Goal: Find specific page/section: Find specific page/section

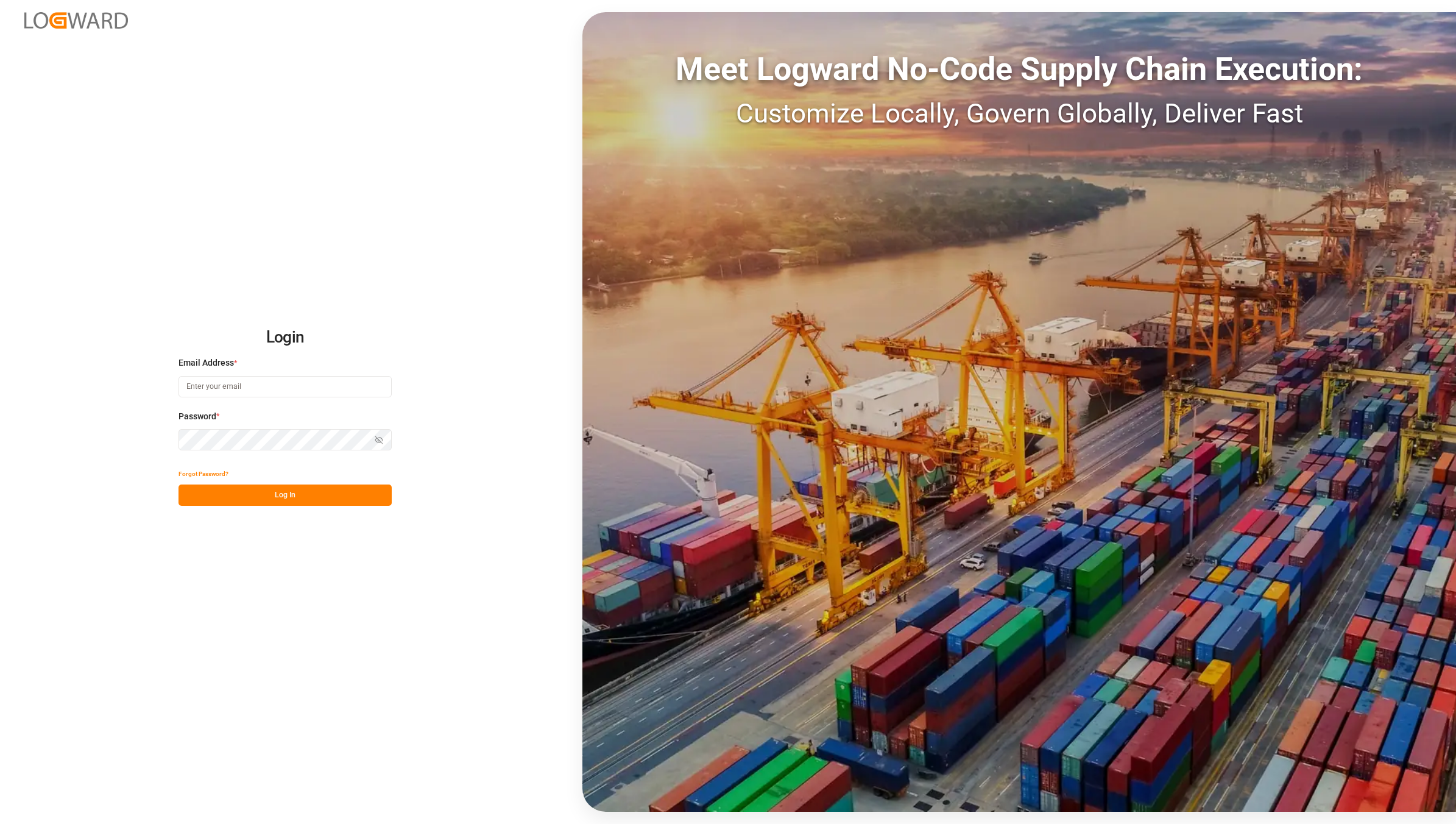
type input "[EMAIL_ADDRESS][DOMAIN_NAME]"
click at [257, 498] on button "Log In" at bounding box center [285, 495] width 213 height 21
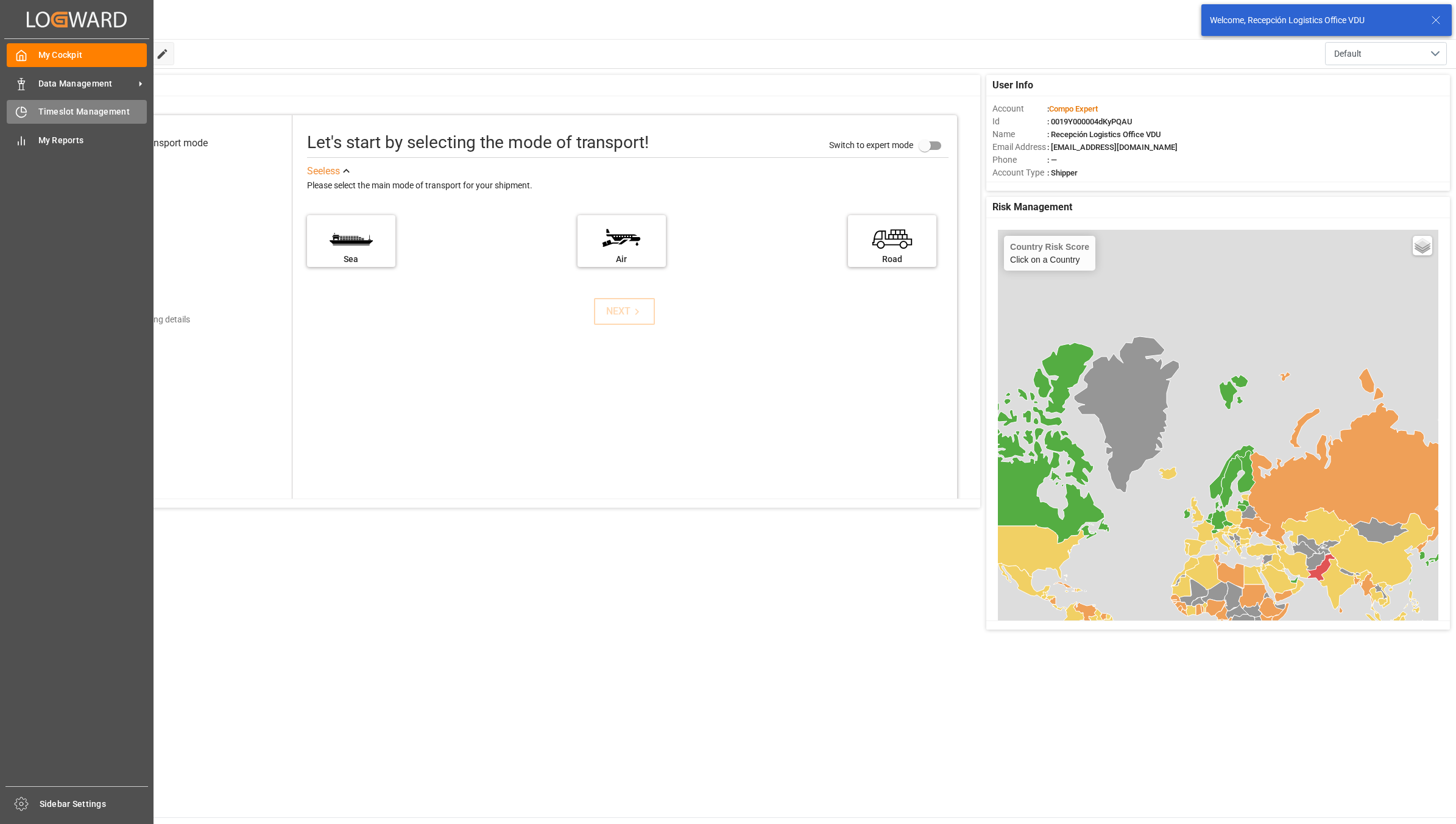
drag, startPoint x: 25, startPoint y: 86, endPoint x: 36, endPoint y: 105, distance: 22.0
click at [24, 86] on icon at bounding box center [21, 84] width 12 height 12
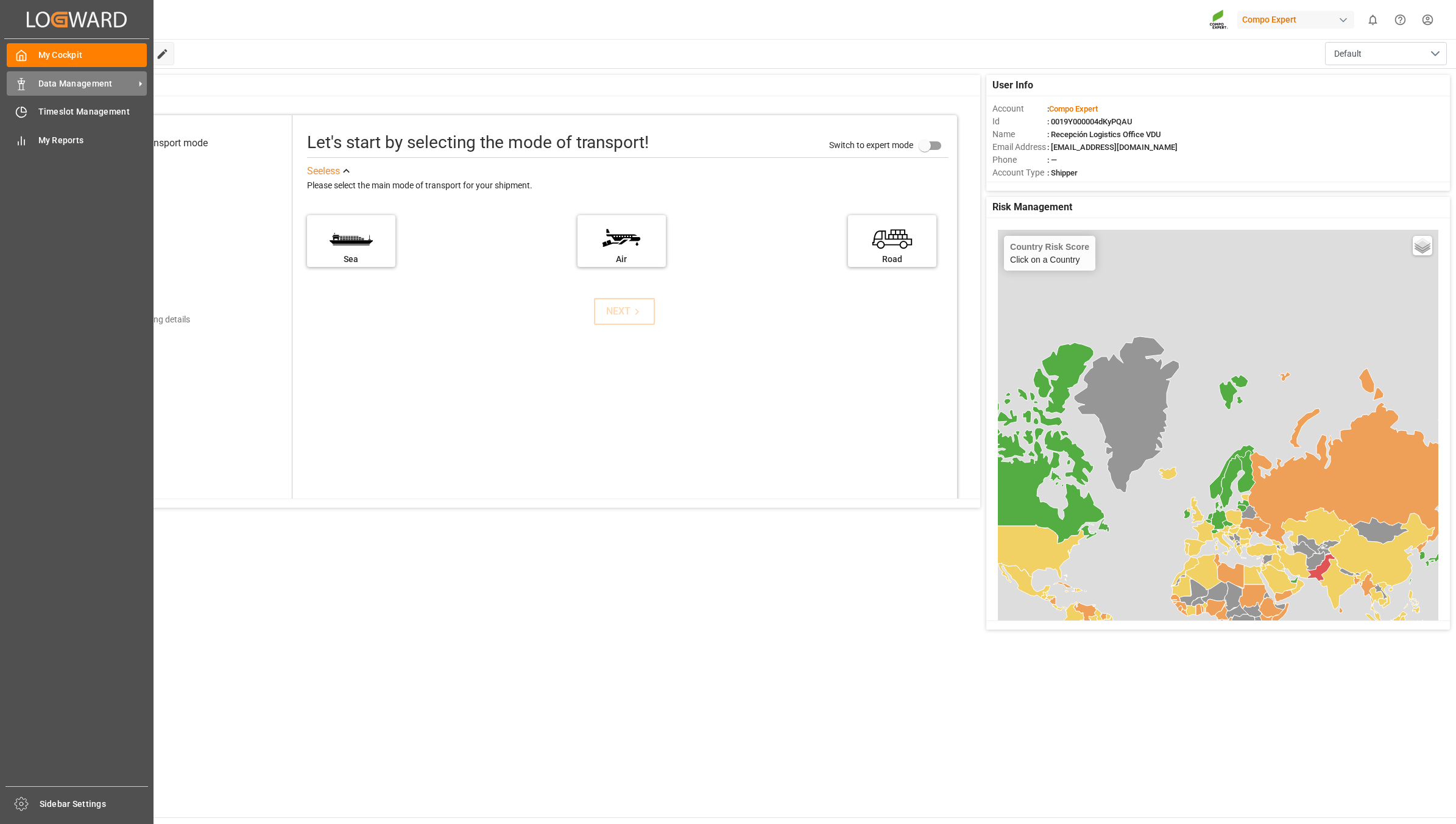
click at [86, 86] on span "Data Management" at bounding box center [87, 84] width 96 height 13
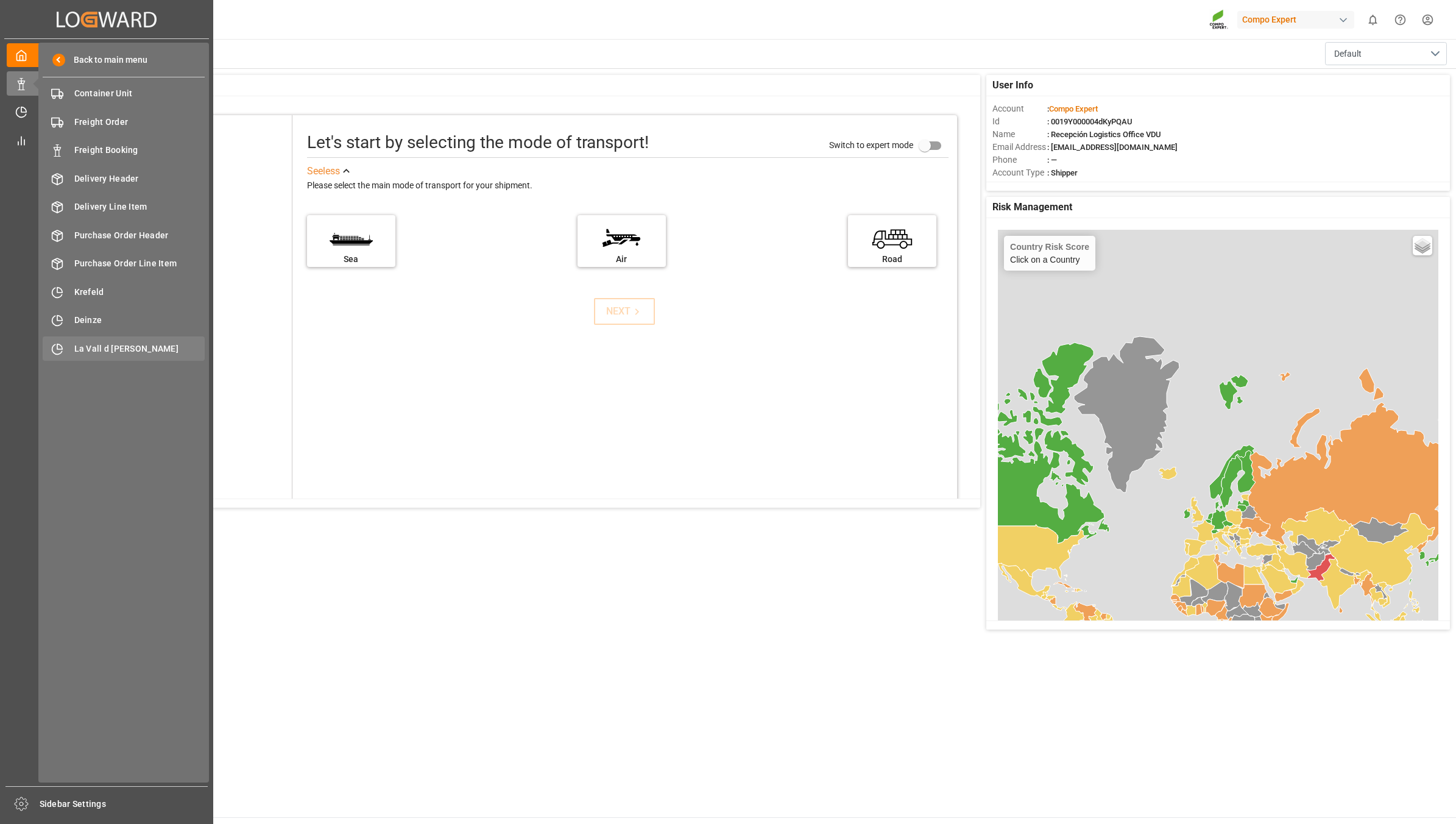
click at [83, 346] on span "La Vall d [PERSON_NAME]" at bounding box center [140, 349] width 131 height 13
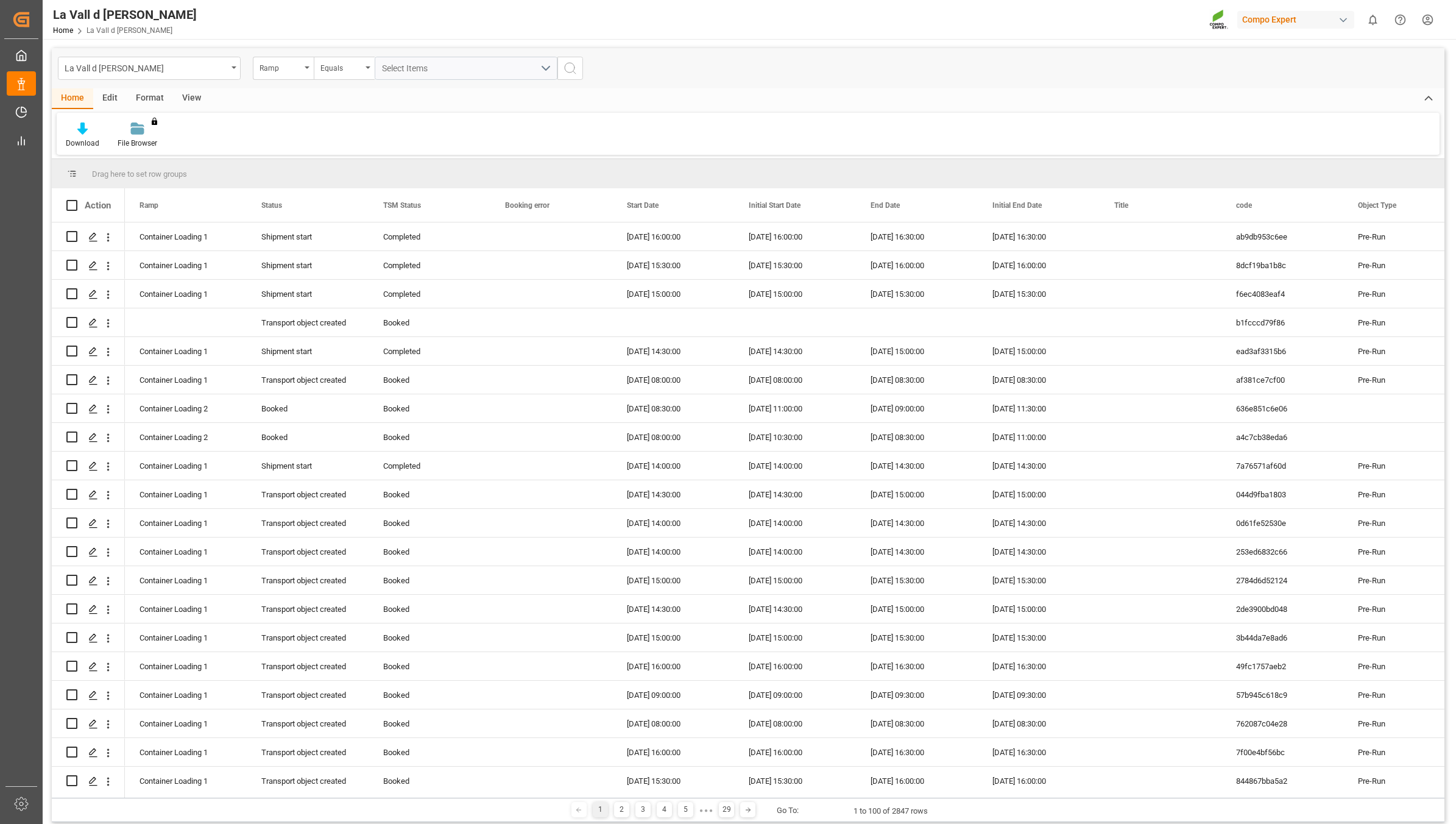
click at [195, 95] on div "View" at bounding box center [191, 99] width 37 height 21
click at [140, 130] on icon at bounding box center [137, 128] width 12 height 12
click at [149, 175] on div "VDU Overview Carretileros" at bounding box center [171, 172] width 107 height 13
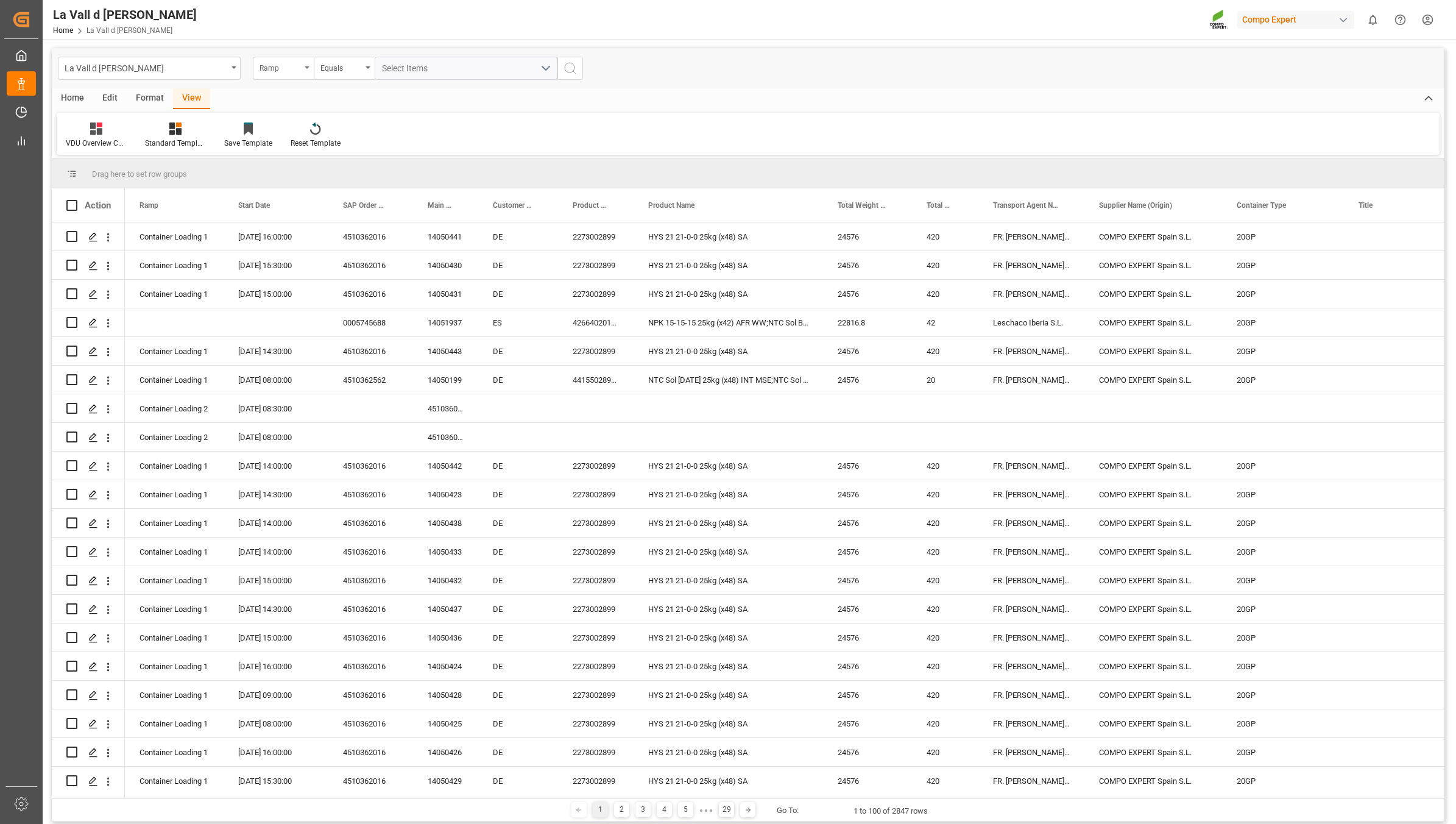
click at [276, 65] on div "Ramp" at bounding box center [280, 67] width 41 height 14
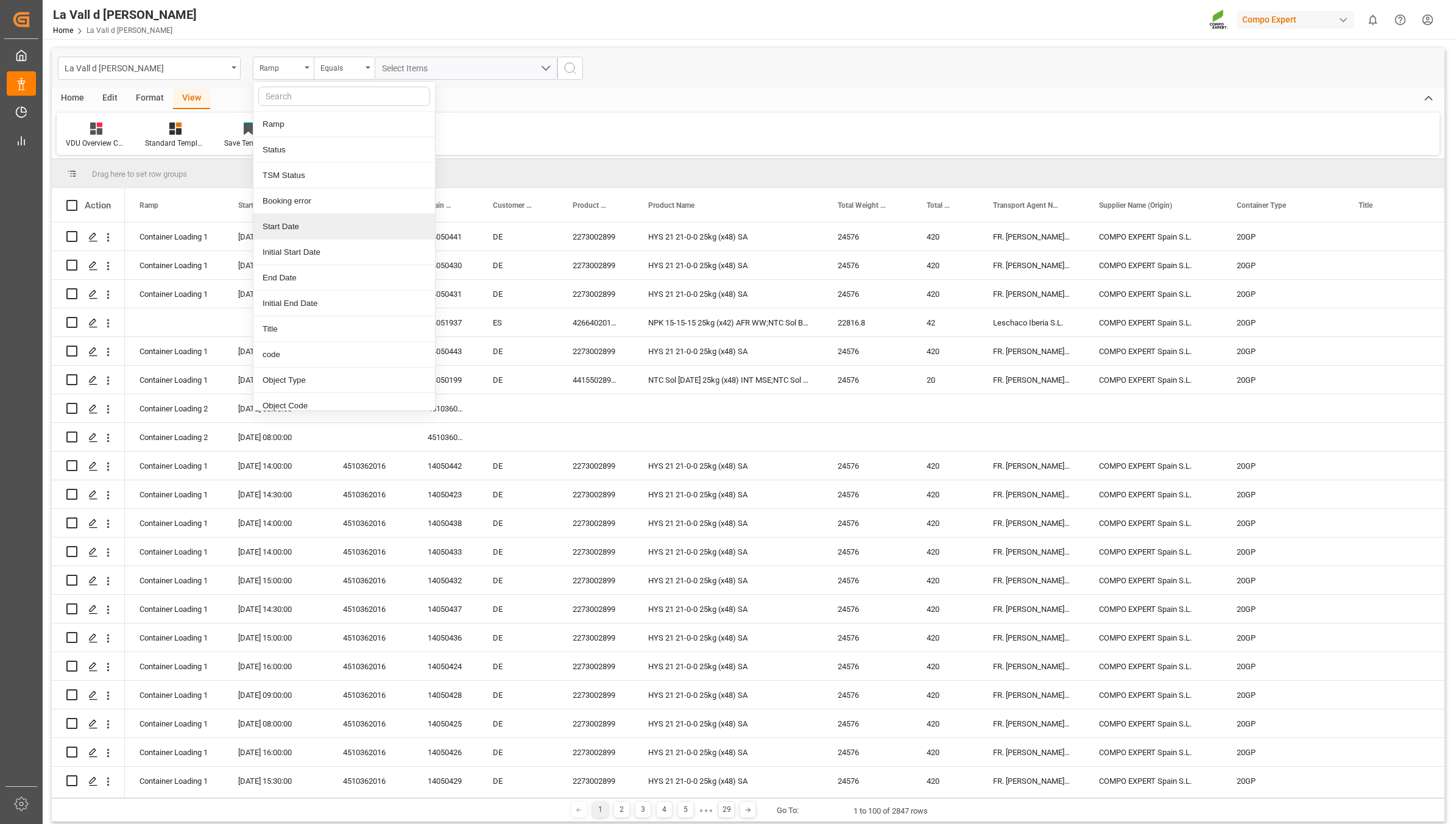
click at [287, 232] on div "Start Date" at bounding box center [344, 227] width 182 height 25
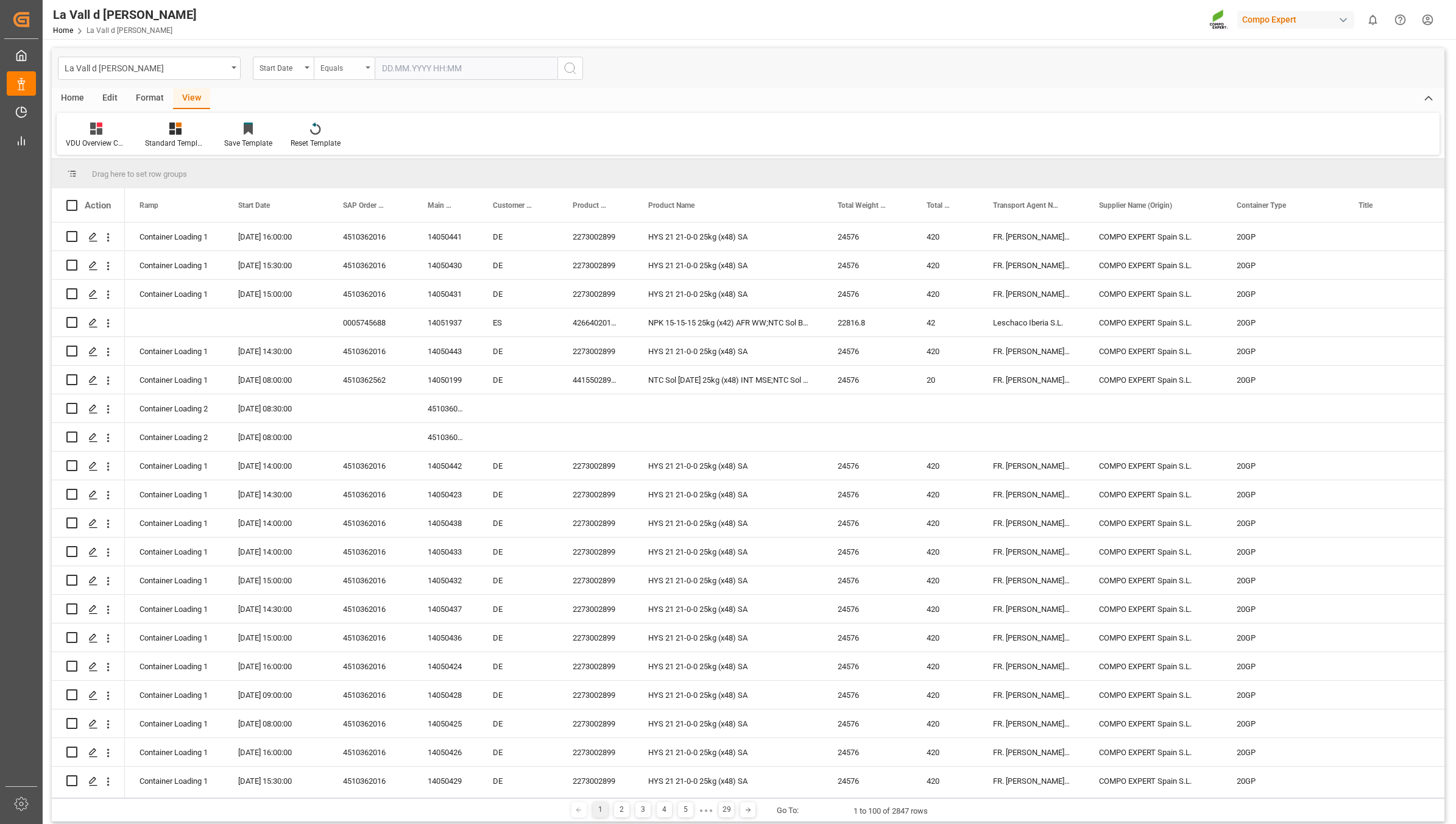
click at [341, 70] on div "Equals" at bounding box center [341, 67] width 41 height 14
click at [343, 229] on div "In range" at bounding box center [405, 227] width 182 height 25
click at [415, 62] on input "text" at bounding box center [420, 68] width 92 height 23
click at [489, 250] on div "[DATE] Mo Tu We Th Fr Sa Su 1 2 3 4 5 6 7 8 9 10 11 12 13 14 15 16 17 18 19 20 …" at bounding box center [462, 170] width 174 height 167
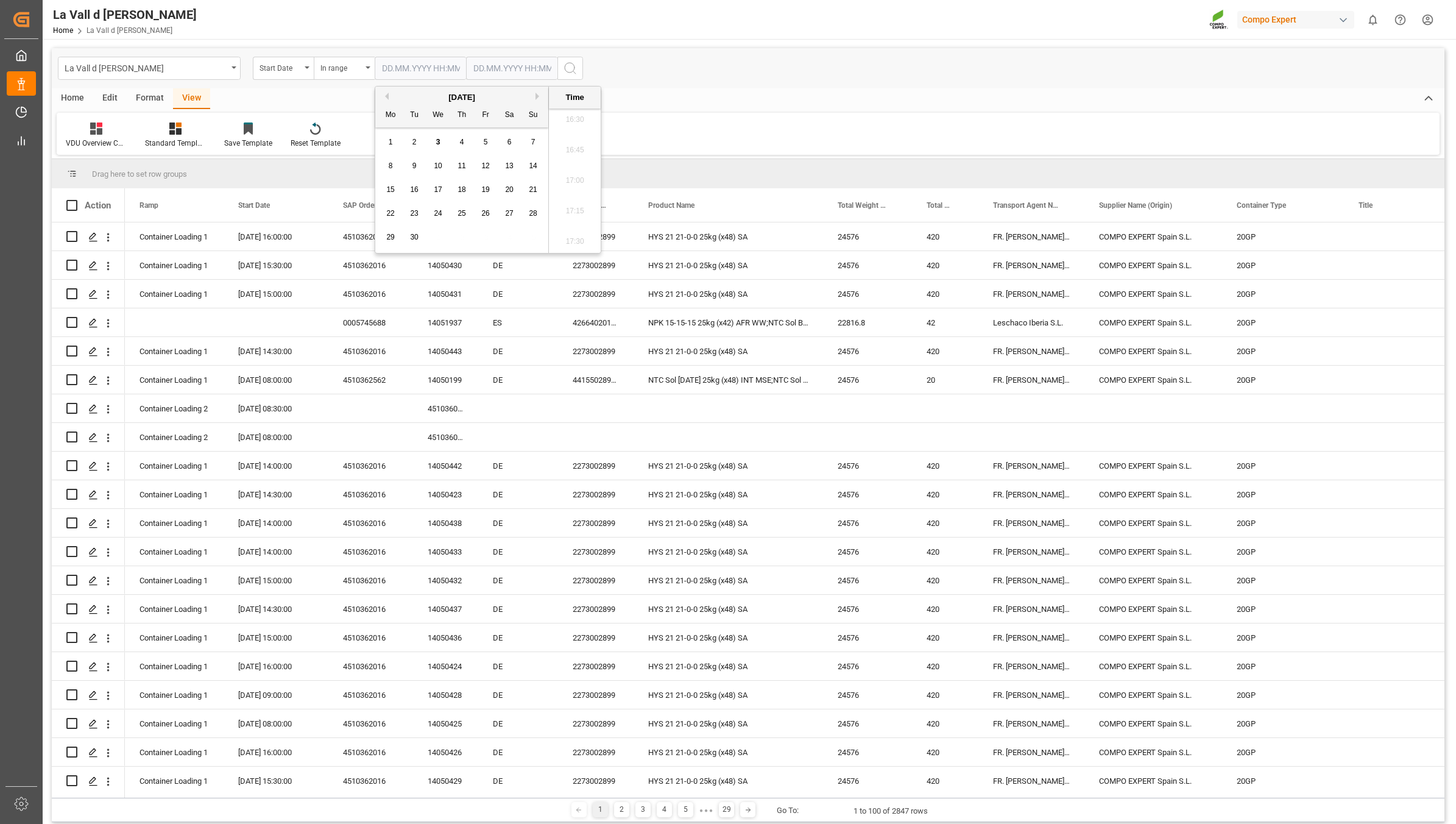
click at [460, 142] on span "4" at bounding box center [461, 141] width 4 height 9
type input "[DATE] 00:00"
click at [494, 69] on input "text" at bounding box center [512, 68] width 92 height 23
click at [548, 243] on div "29 30 1 2 3 4 5" at bounding box center [554, 237] width 167 height 24
click at [553, 144] on span "4" at bounding box center [553, 141] width 4 height 9
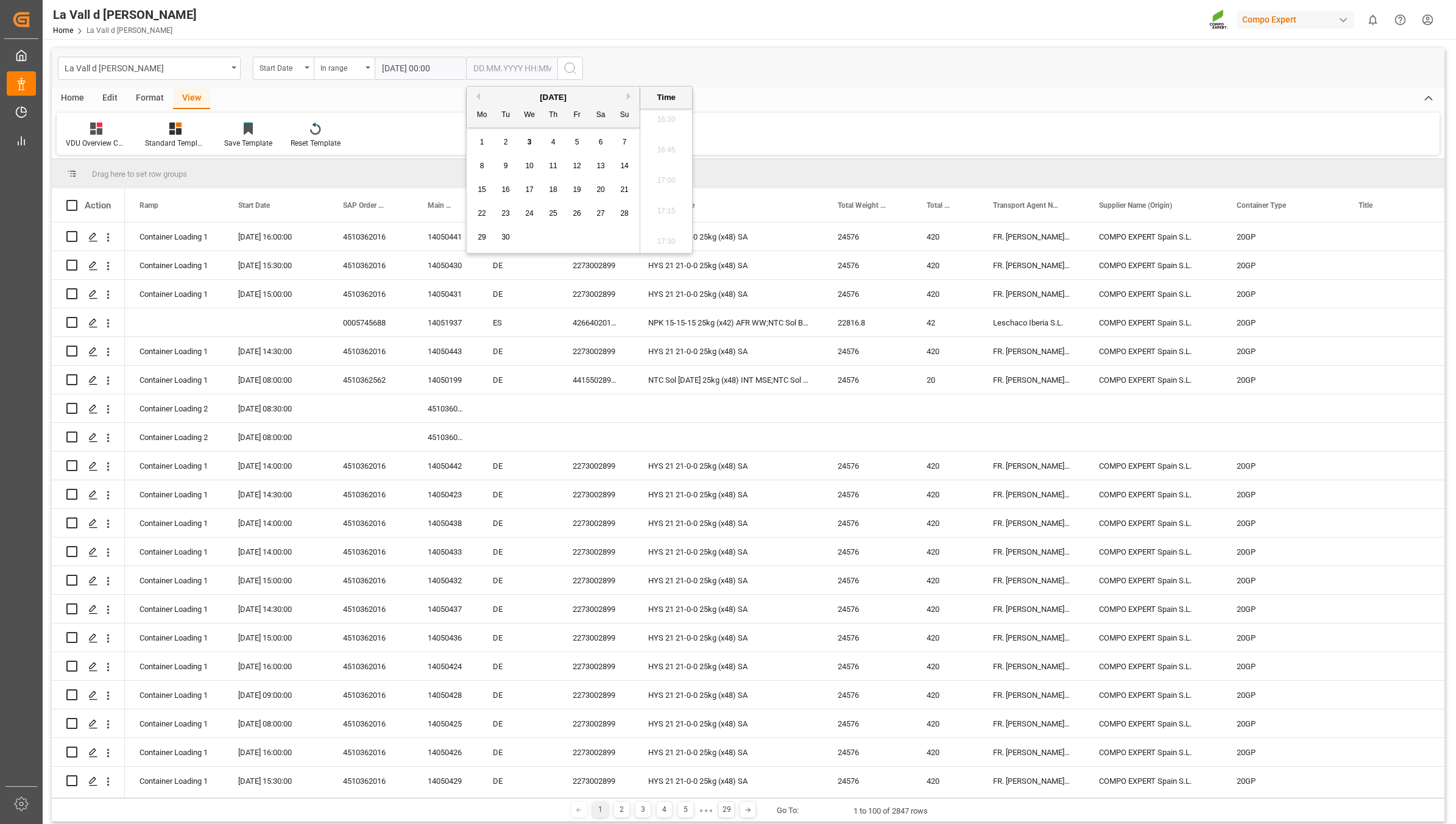
type input "[DATE] 00:00"
click at [573, 66] on icon "search button" at bounding box center [570, 68] width 15 height 15
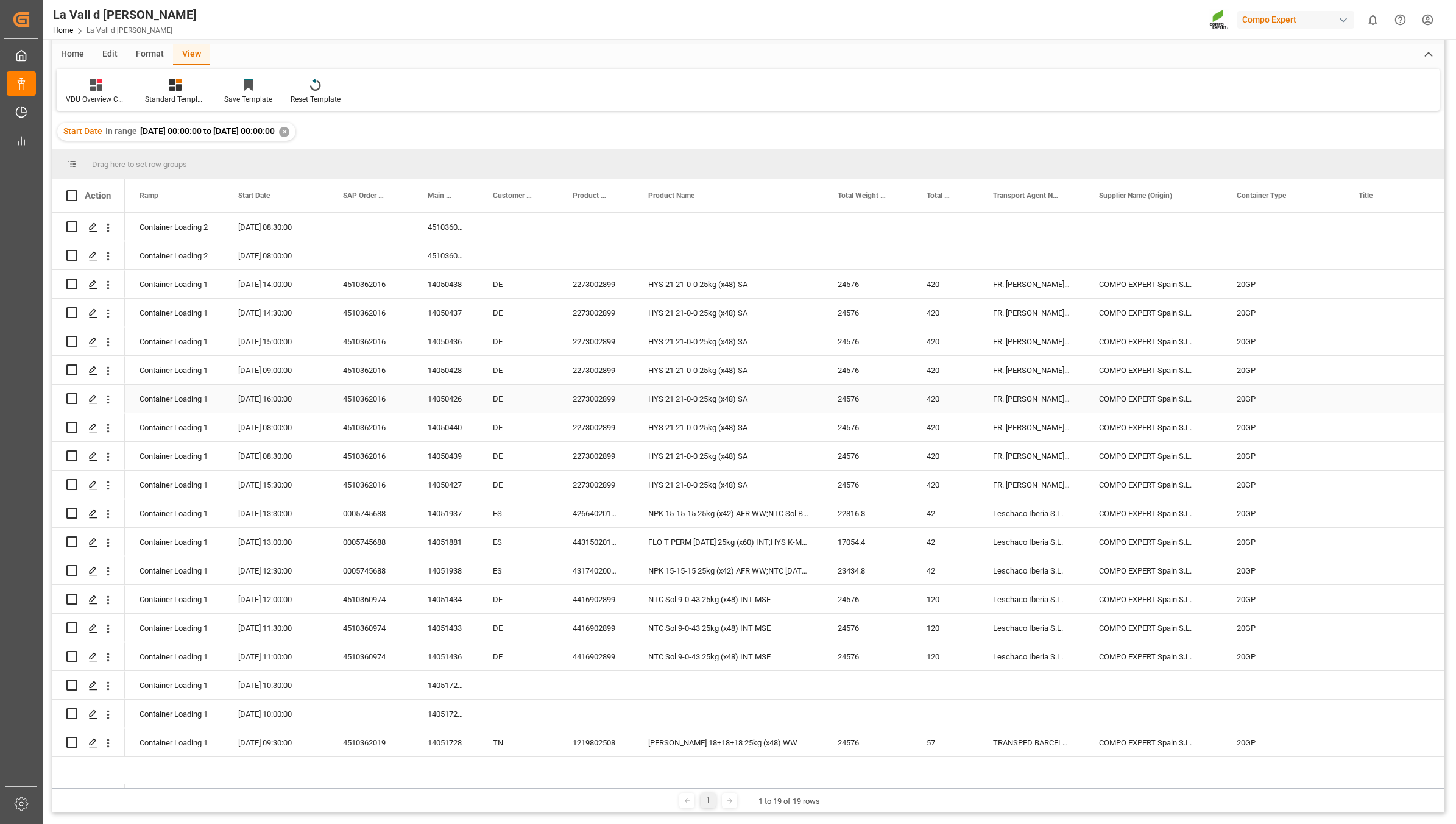
scroll to position [76, 0]
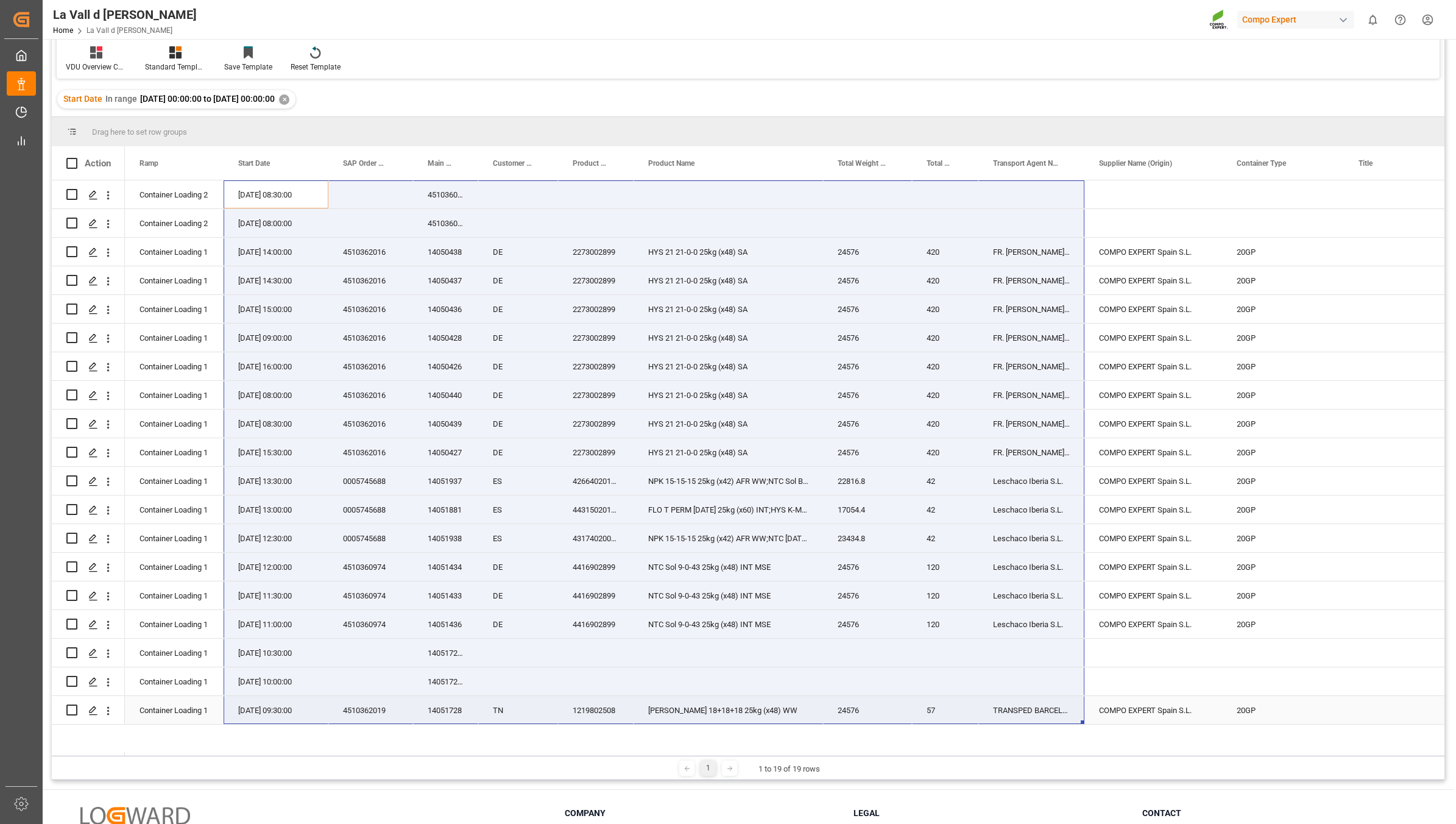
drag, startPoint x: 233, startPoint y: 200, endPoint x: 1055, endPoint y: 711, distance: 967.9
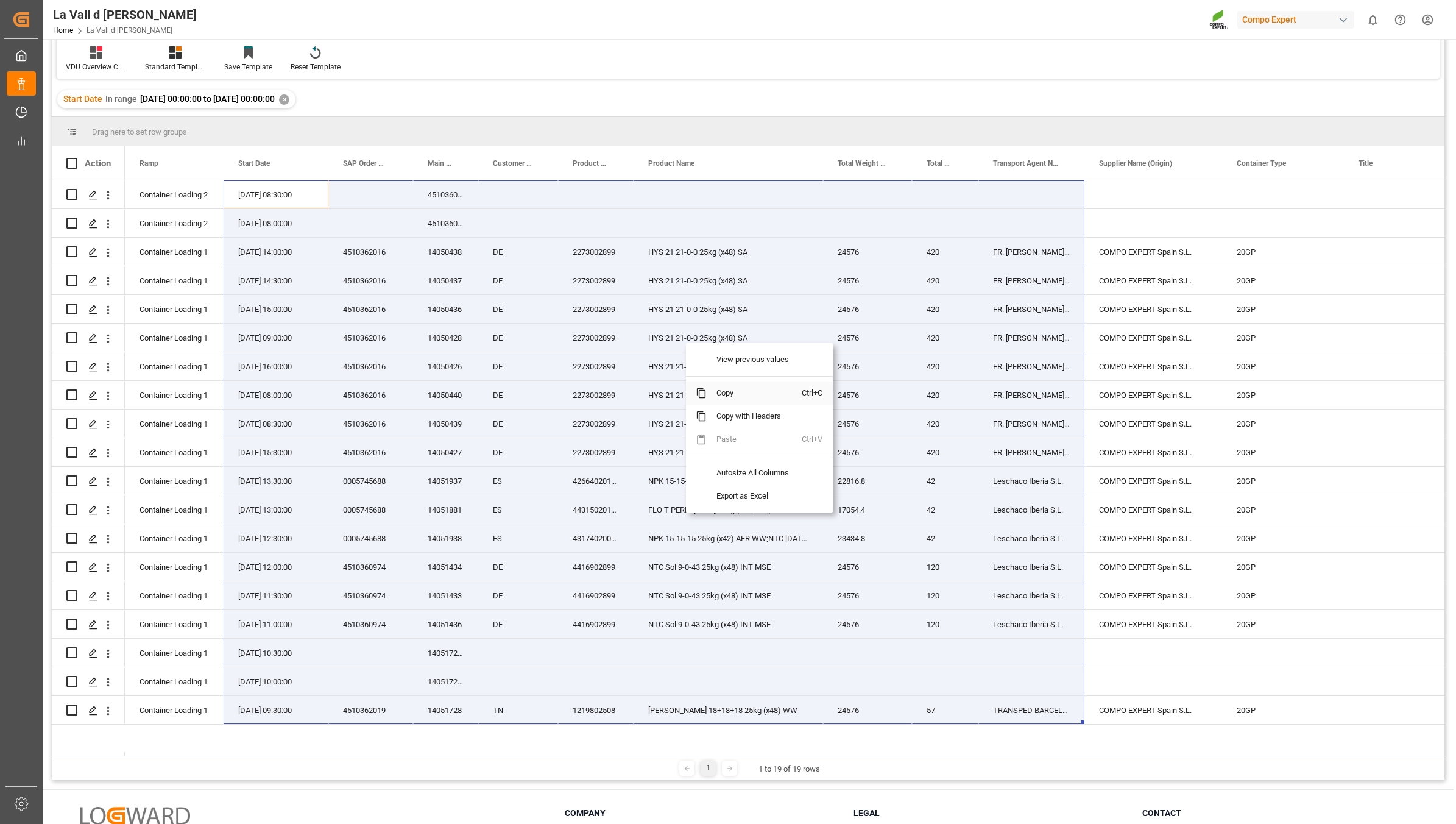
click at [748, 394] on span "Copy" at bounding box center [754, 393] width 95 height 23
